Goal: Task Accomplishment & Management: Manage account settings

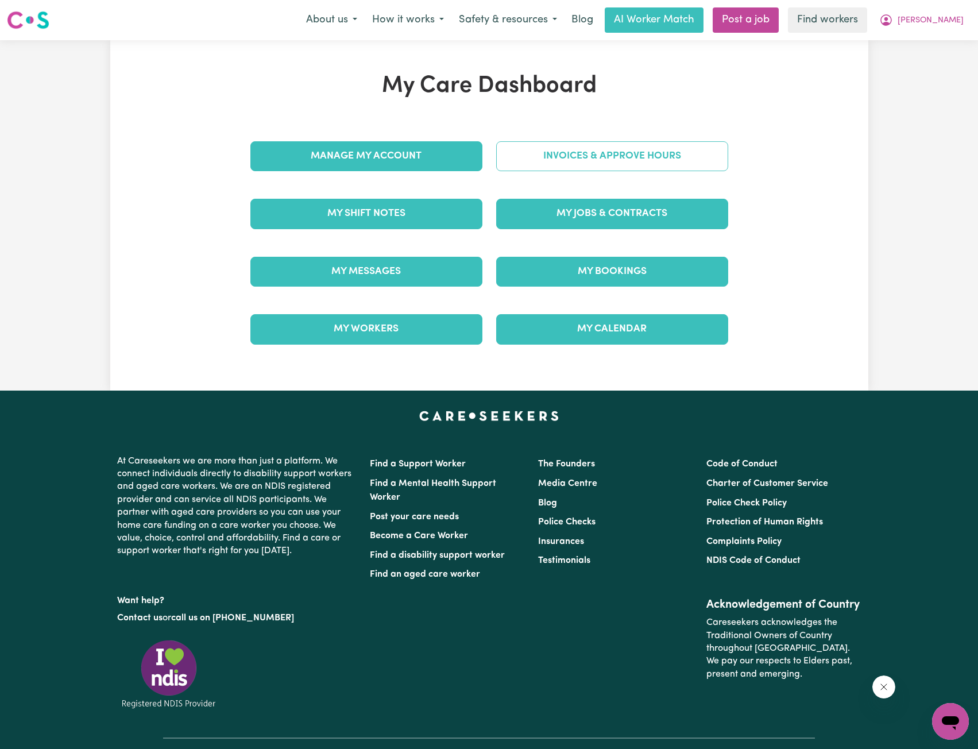
click at [546, 165] on link "Invoices & Approve Hours" at bounding box center [612, 156] width 232 height 30
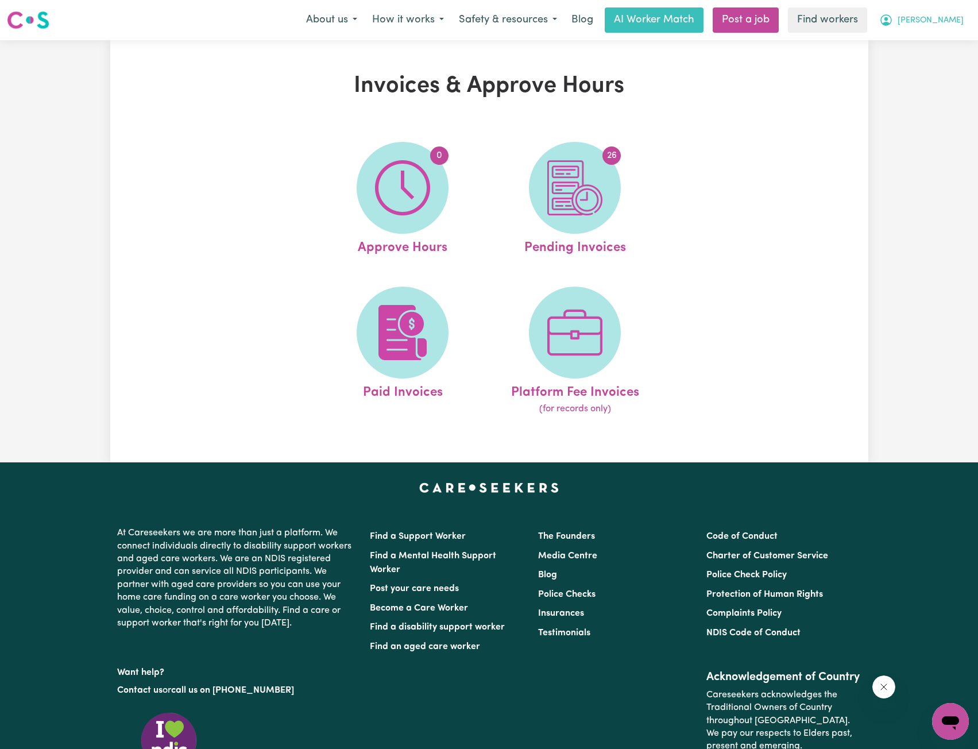
click at [888, 21] on icon "My Account" at bounding box center [885, 19] width 3 height 4
click at [901, 38] on link "My Dashboard" at bounding box center [925, 45] width 91 height 22
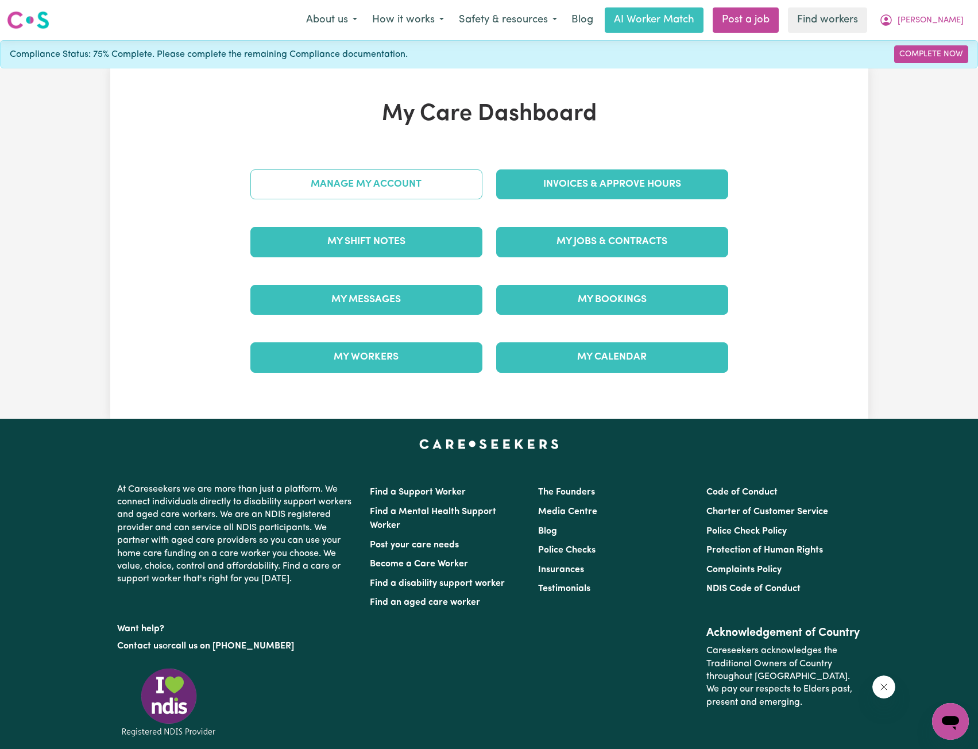
click at [408, 185] on link "Manage My Account" at bounding box center [366, 184] width 232 height 30
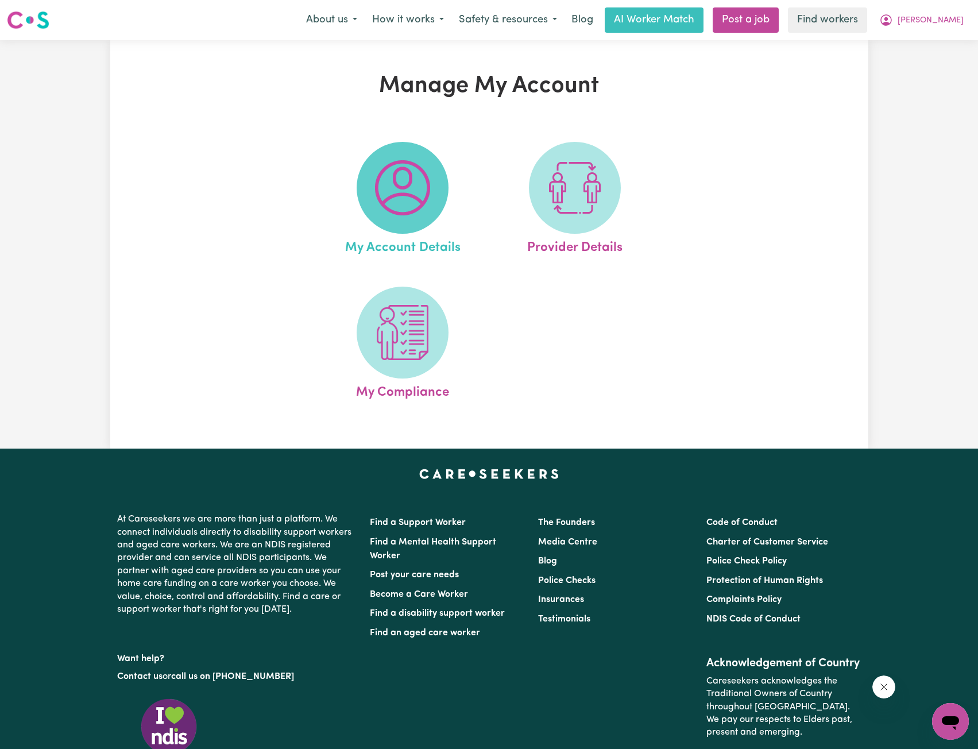
click at [394, 208] on img at bounding box center [402, 187] width 55 height 55
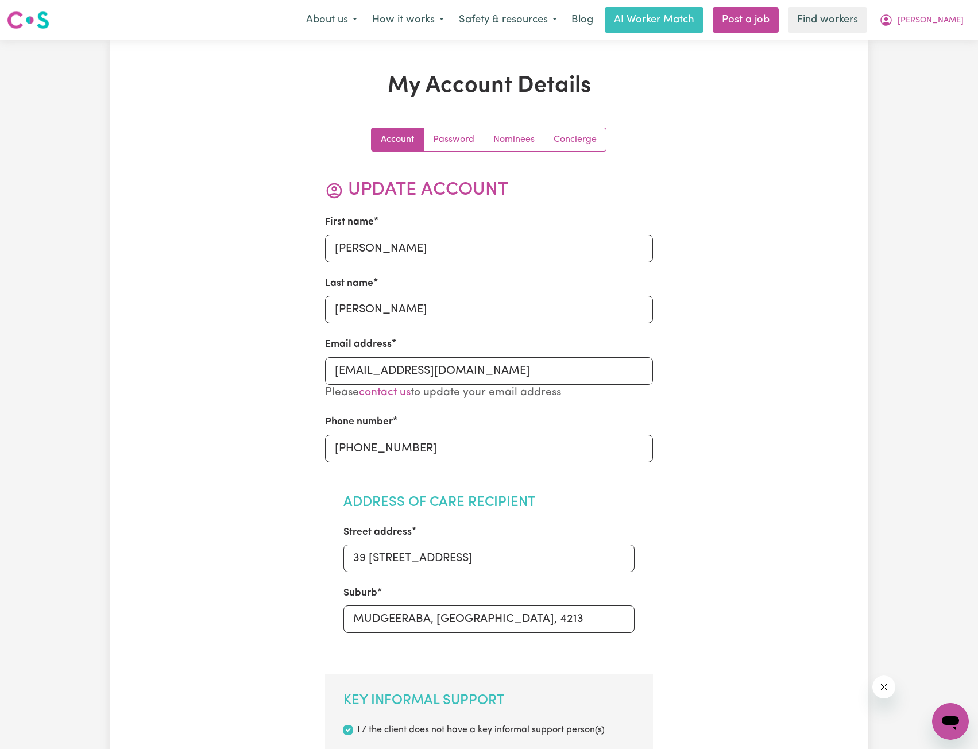
click at [589, 141] on link "Concierge" at bounding box center [574, 139] width 61 height 23
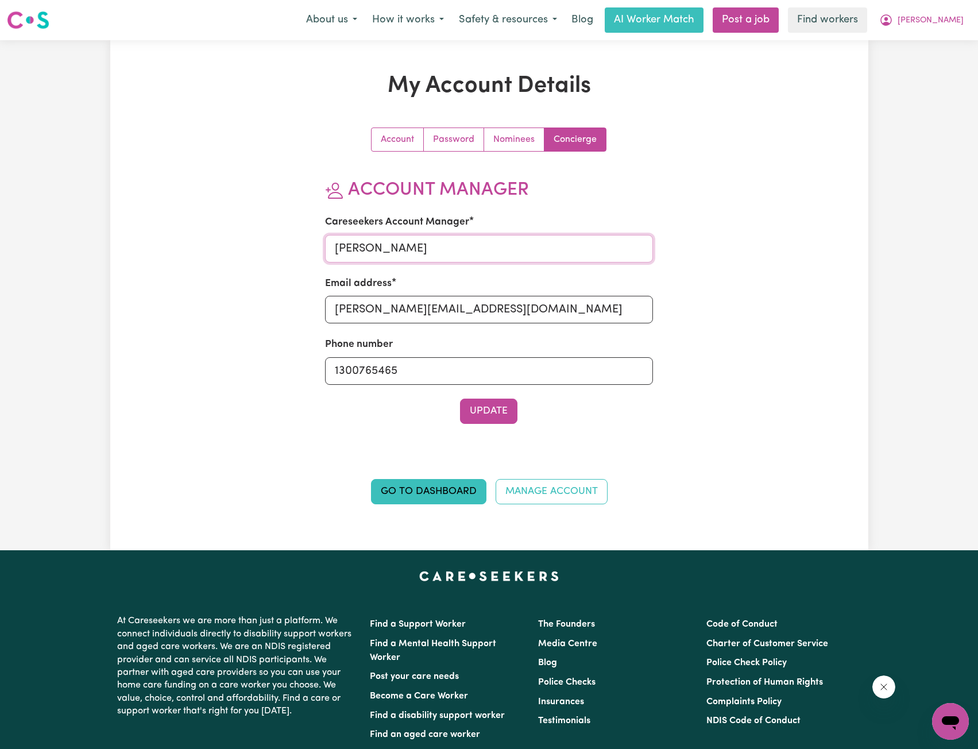
drag, startPoint x: 424, startPoint y: 245, endPoint x: 273, endPoint y: 242, distance: 151.6
click at [285, 244] on div "Account Password Nominees Concierge Account Manager Careseekers Account Manager…" at bounding box center [490, 323] width 492 height 391
type input "[PERSON_NAME]"
click at [349, 295] on div "Email address [PERSON_NAME][EMAIL_ADDRESS][DOMAIN_NAME]" at bounding box center [489, 299] width 328 height 47
drag, startPoint x: 366, startPoint y: 307, endPoint x: 254, endPoint y: 316, distance: 111.8
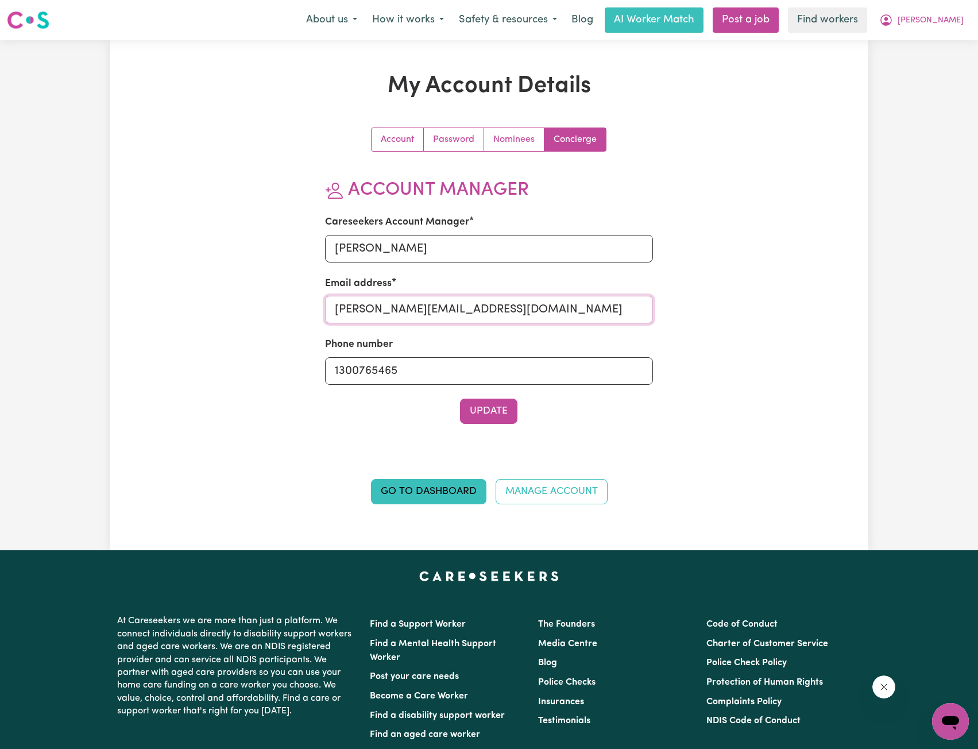
click at [257, 316] on div "Account Password Nominees Concierge Account Manager Careseekers Account Manager…" at bounding box center [490, 323] width 492 height 391
type input "[PERSON_NAME][EMAIL_ADDRESS][DOMAIN_NAME]"
click at [476, 423] on button "Update" at bounding box center [488, 411] width 57 height 25
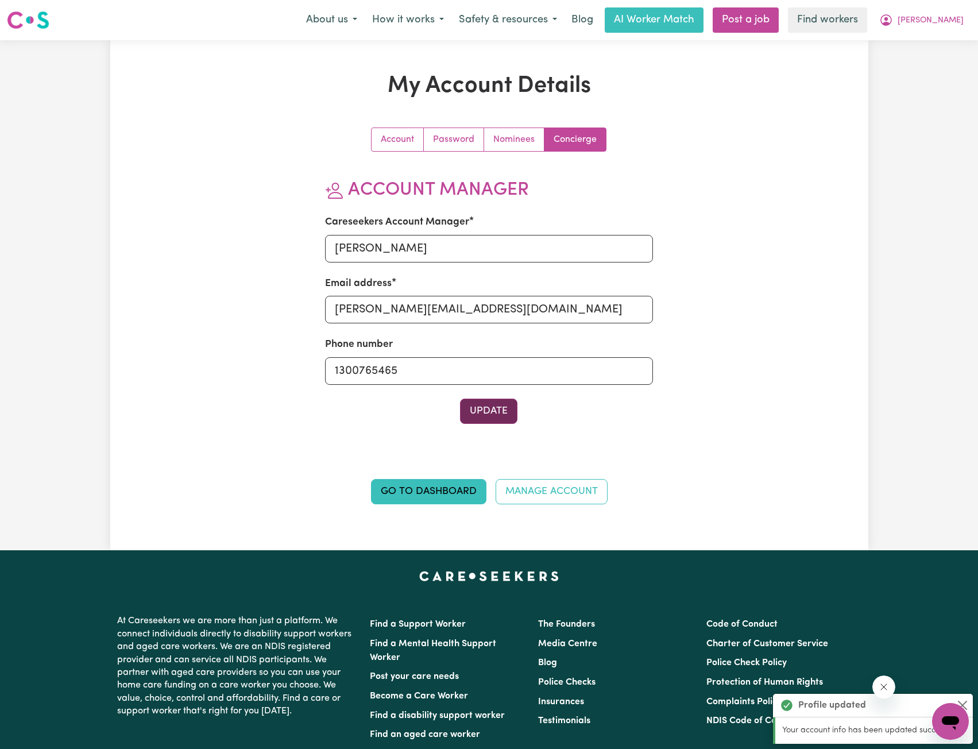
click at [478, 416] on button "Update" at bounding box center [488, 411] width 57 height 25
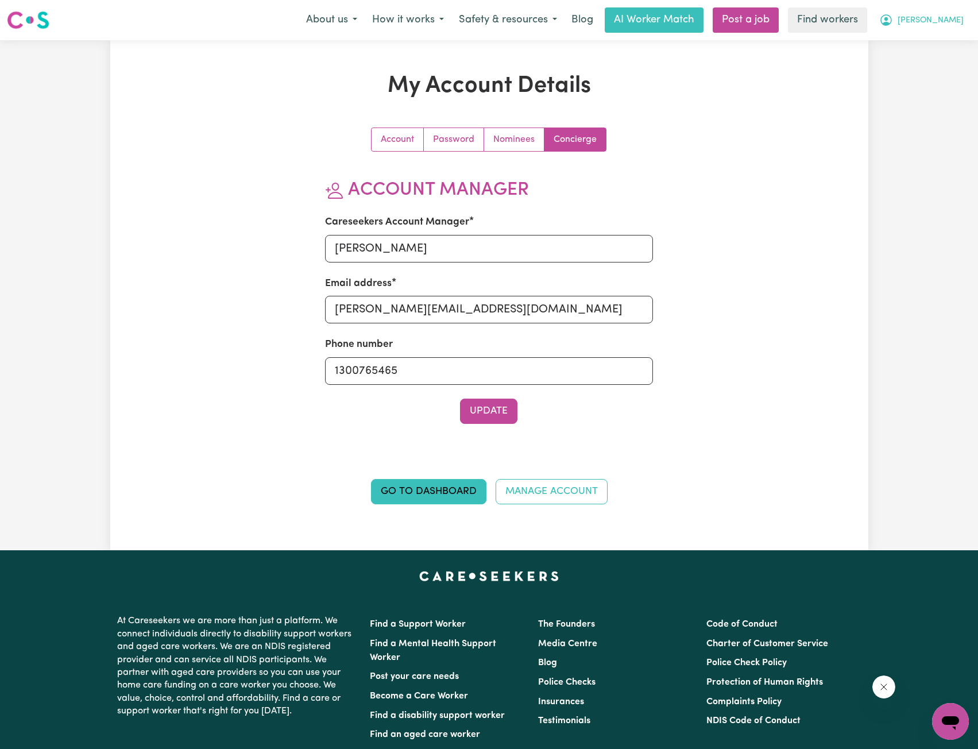
click at [888, 20] on icon "My Account" at bounding box center [885, 19] width 3 height 4
click at [915, 74] on link "Logout" at bounding box center [925, 66] width 91 height 22
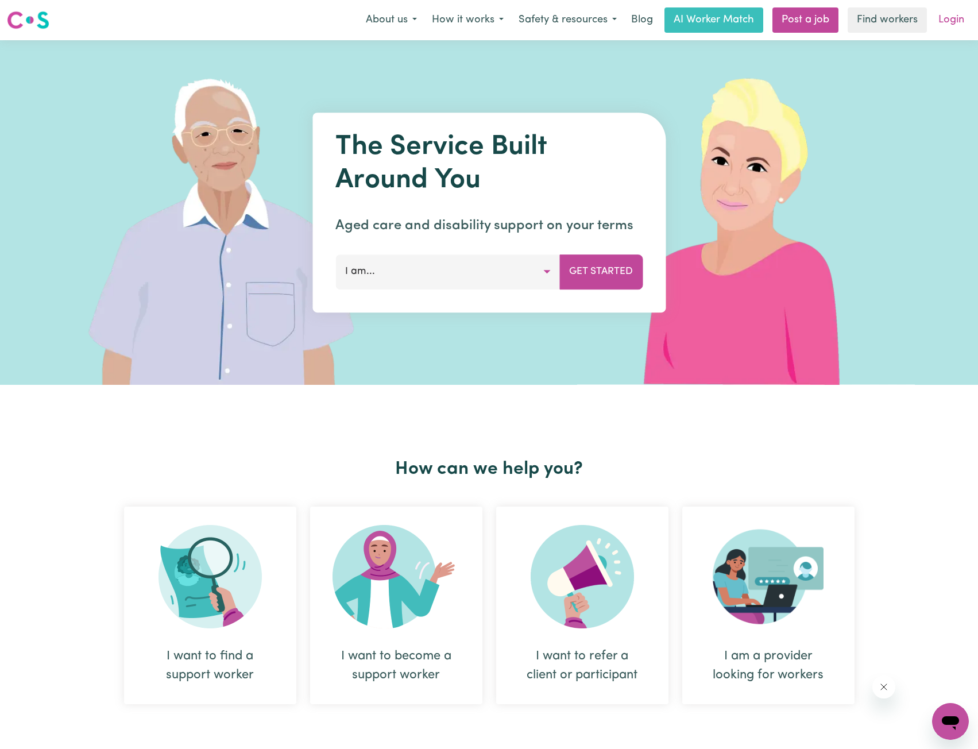
click at [947, 21] on link "Login" at bounding box center [952, 19] width 40 height 25
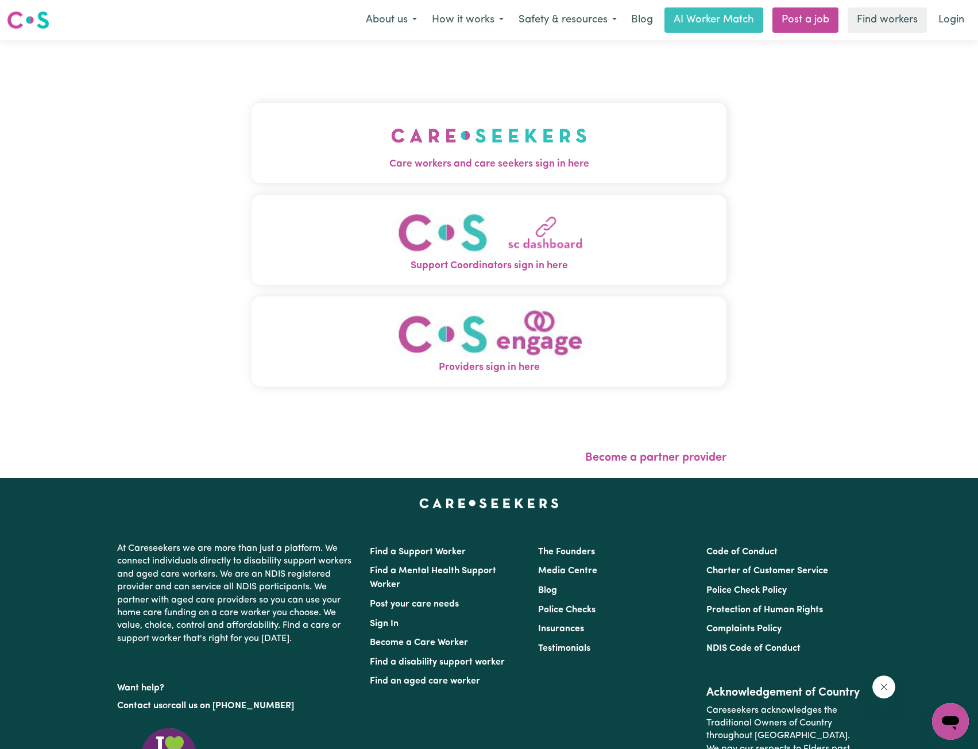
click at [358, 178] on button "Care workers and care seekers sign in here" at bounding box center [490, 143] width 476 height 80
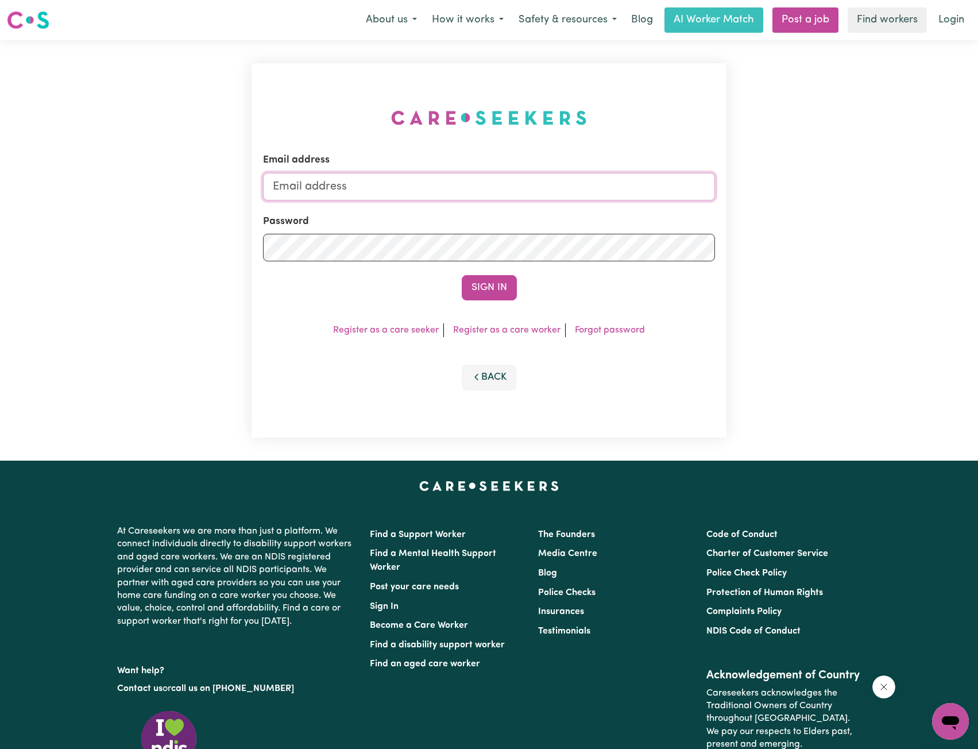
click at [455, 199] on input "Email address" at bounding box center [489, 187] width 453 height 28
drag, startPoint x: 332, startPoint y: 187, endPoint x: 576, endPoint y: 200, distance: 244.5
click at [577, 200] on input "[EMAIL_ADDRESS][PERSON_NAME][DOMAIN_NAME]" at bounding box center [489, 187] width 453 height 28
type input "[EMAIL_ADDRESS][PERSON_NAME][DOMAIN_NAME]"
click at [495, 280] on button "Sign In" at bounding box center [489, 287] width 55 height 25
